Goal: Task Accomplishment & Management: Complete application form

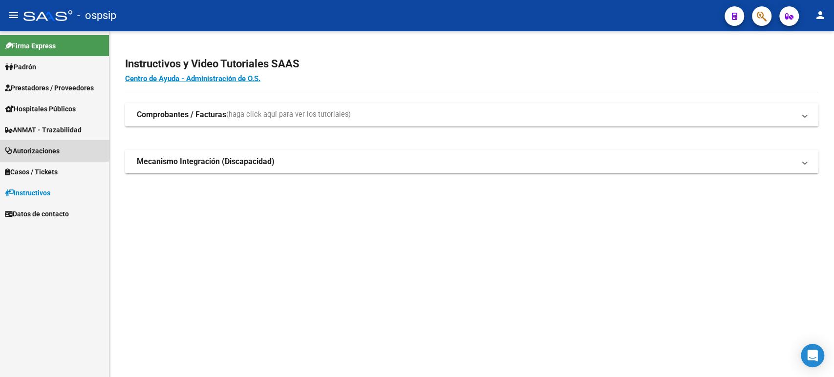
click at [54, 148] on span "Autorizaciones" at bounding box center [32, 151] width 55 height 11
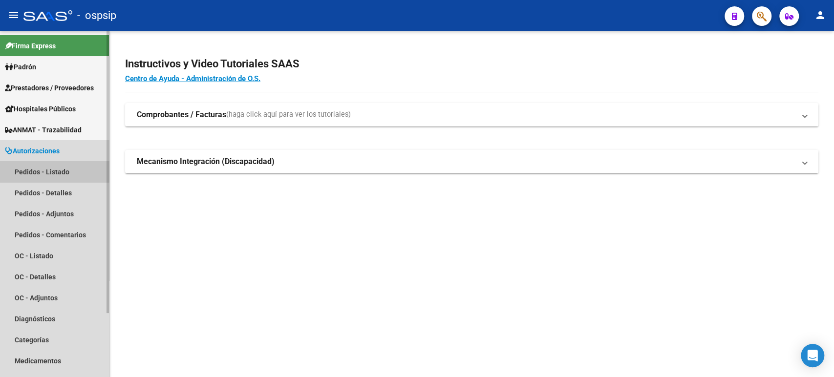
click at [56, 174] on link "Pedidos - Listado" at bounding box center [54, 171] width 109 height 21
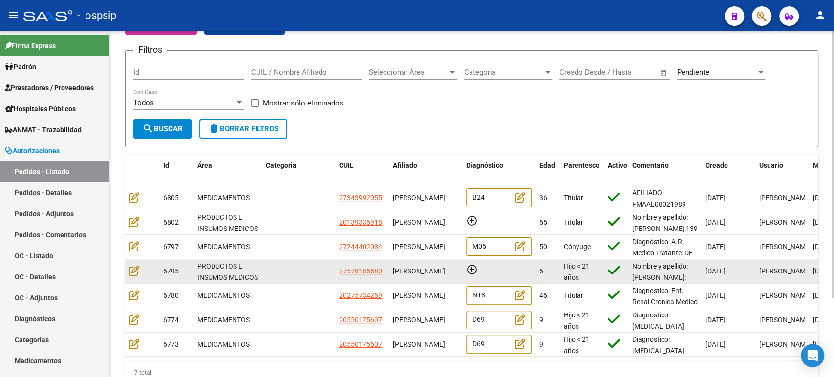
scroll to position [101, 0]
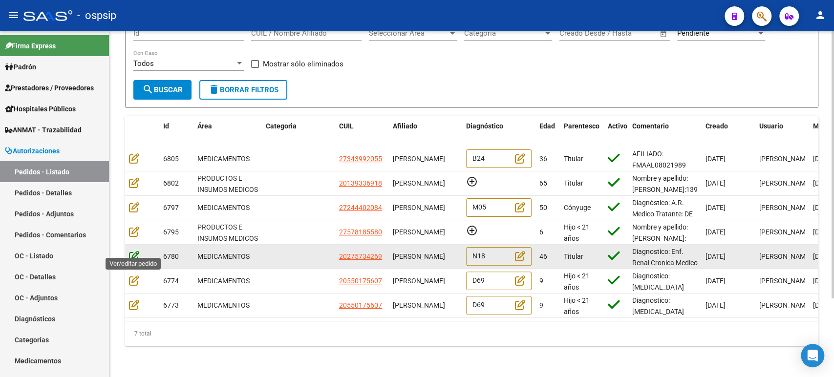
click at [131, 251] on icon at bounding box center [134, 256] width 10 height 11
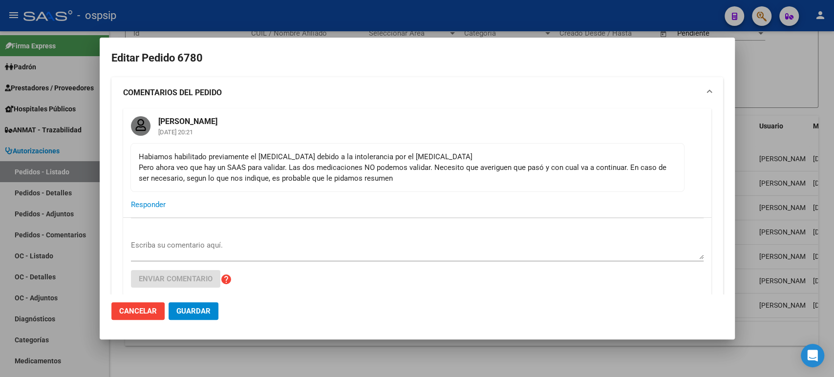
click at [177, 245] on textarea "Escriba su comentario aquí." at bounding box center [417, 250] width 573 height 20
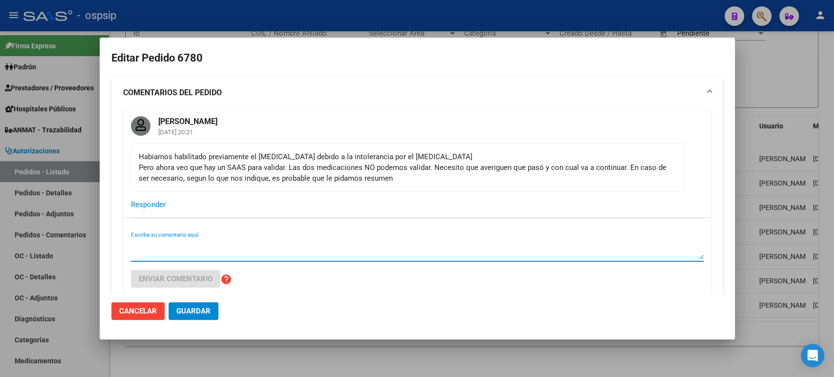
paste textarea "[MEDICAL_DATA], indiquemos a la asociada que está en falta. Desestimamos la ord…"
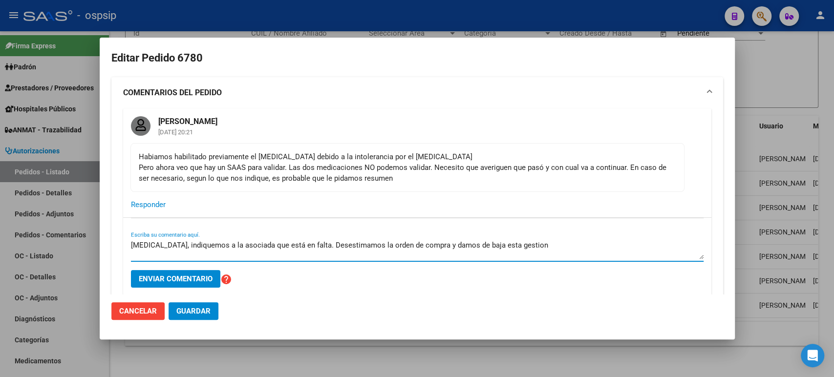
scroll to position [54, 0]
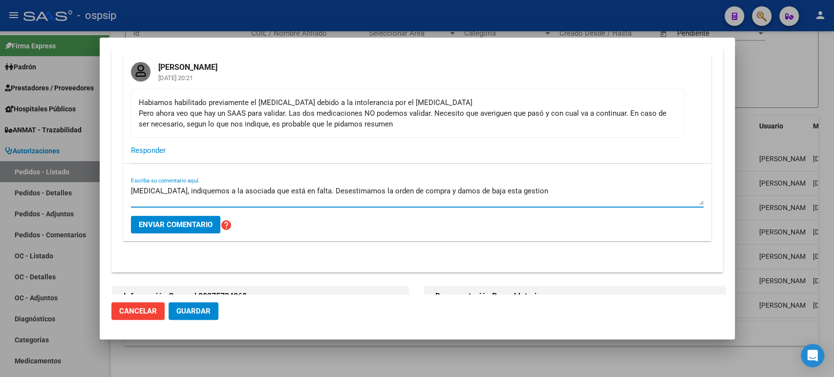
click at [493, 189] on textarea "[MEDICAL_DATA], indiquemos a la asociada que está en falta. Desestimamos la ord…" at bounding box center [417, 196] width 573 height 20
type textarea "[MEDICAL_DATA], indiquemos a la asociada que está en falta. Desestimamos la ord…"
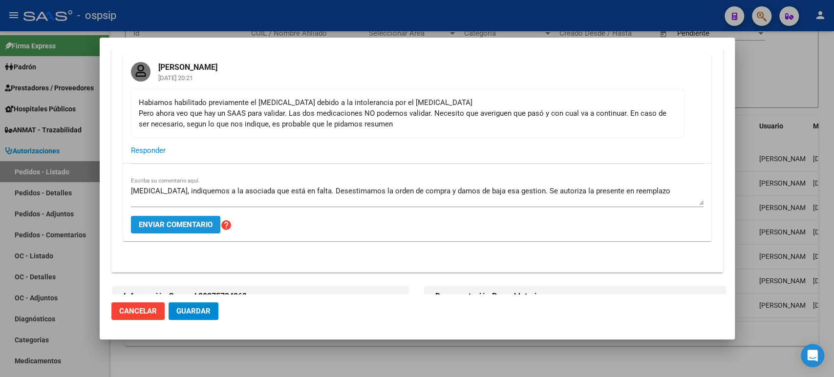
click at [199, 223] on span "Enviar comentario" at bounding box center [176, 224] width 74 height 9
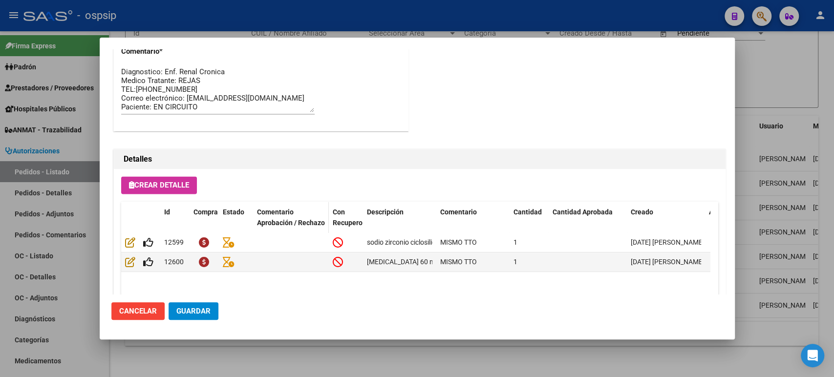
scroll to position [996, 0]
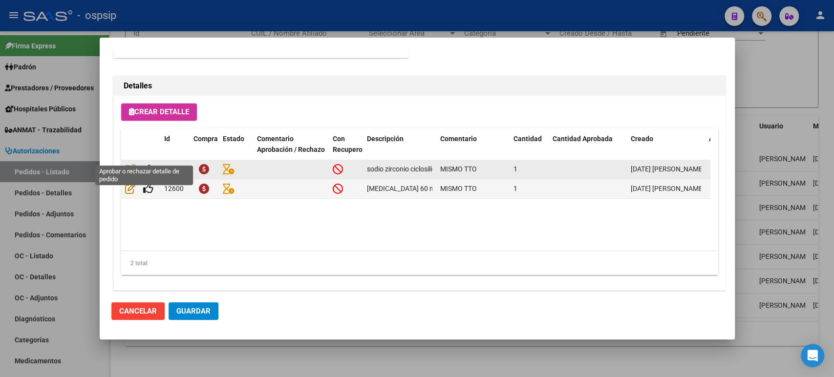
click at [145, 164] on icon at bounding box center [148, 169] width 10 height 11
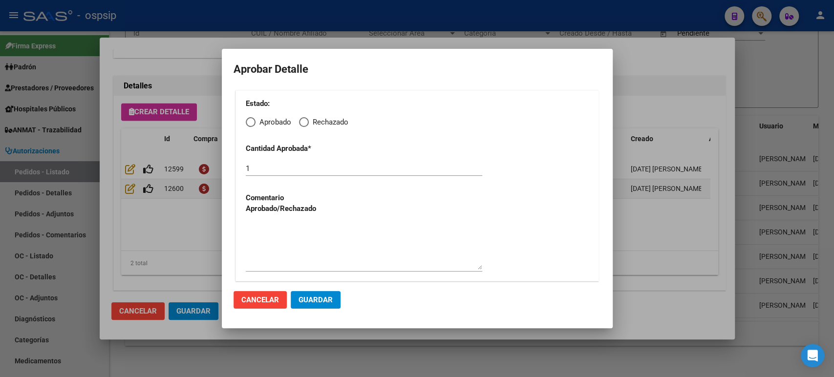
click at [253, 121] on span "Elija una opción" at bounding box center [251, 122] width 10 height 10
click at [253, 121] on input "Aprobado" at bounding box center [251, 122] width 10 height 10
radio input "true"
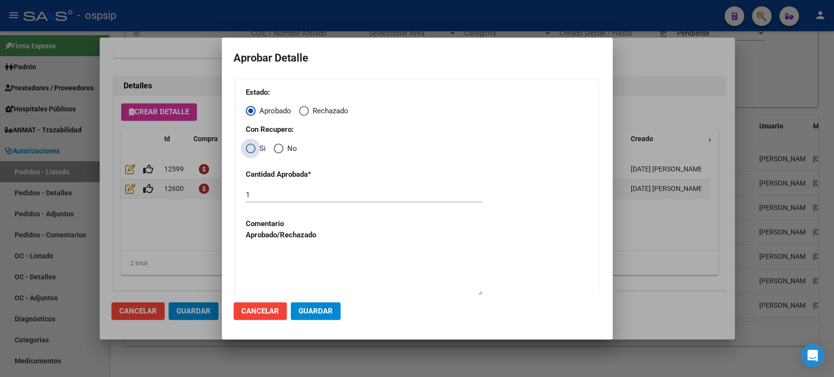
click at [249, 149] on span "Elija una opción" at bounding box center [251, 149] width 10 height 10
click at [249, 149] on input "Si" at bounding box center [251, 149] width 10 height 10
radio input "true"
click at [305, 309] on span "Guardar" at bounding box center [316, 311] width 34 height 9
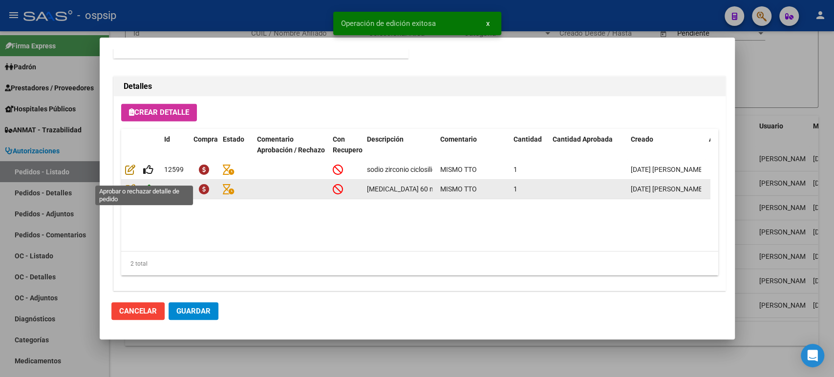
click at [148, 184] on icon at bounding box center [148, 189] width 10 height 11
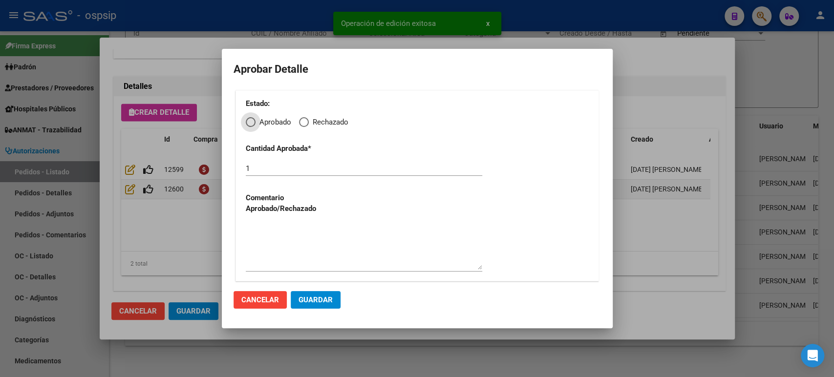
scroll to position [996, 0]
click at [247, 121] on span "Elija una opción" at bounding box center [251, 122] width 10 height 10
click at [247, 121] on input "Aprobado" at bounding box center [251, 122] width 10 height 10
radio input "true"
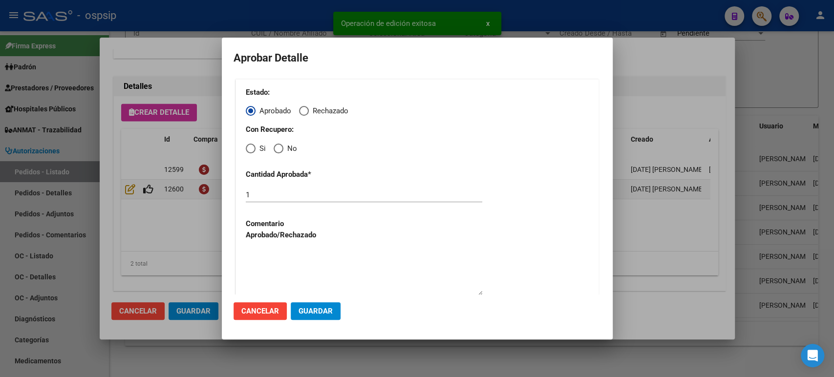
click at [255, 147] on span "Elija una opción" at bounding box center [251, 149] width 10 height 10
click at [255, 147] on input "Si" at bounding box center [251, 149] width 10 height 10
radio input "true"
click at [317, 309] on span "Guardar" at bounding box center [316, 311] width 34 height 9
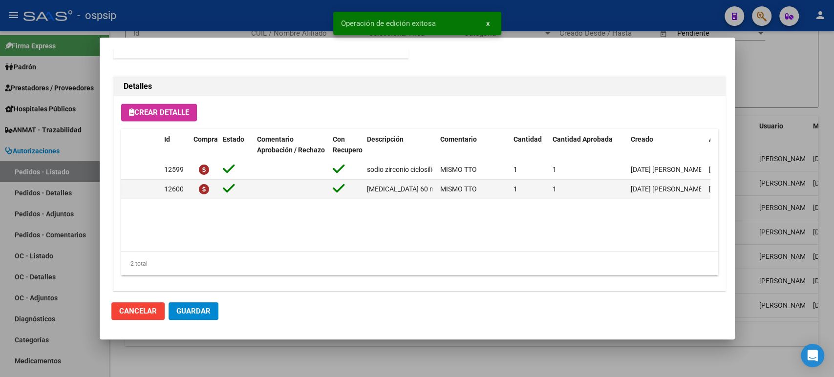
click at [196, 310] on span "Guardar" at bounding box center [193, 311] width 34 height 9
click at [770, 164] on div at bounding box center [417, 188] width 834 height 377
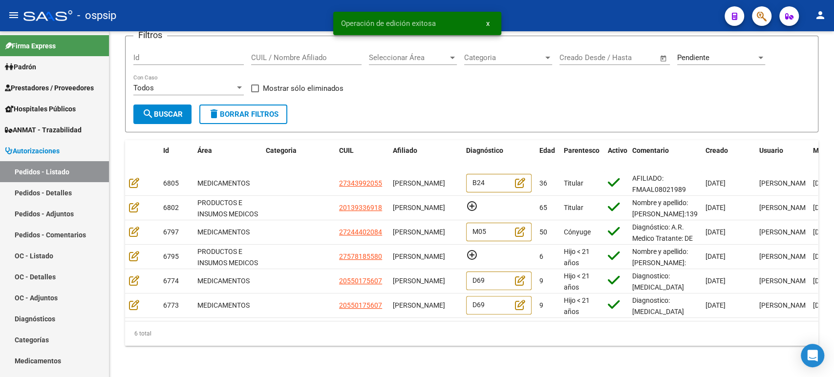
scroll to position [77, 0]
